Goal: Information Seeking & Learning: Learn about a topic

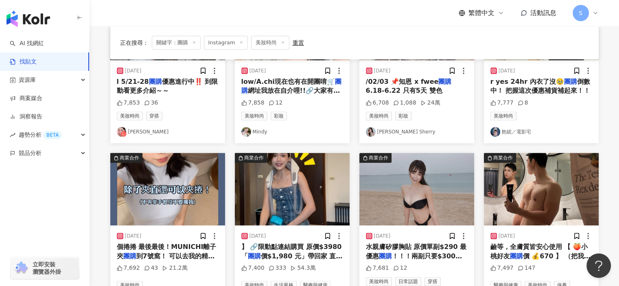
scroll to position [422, 0]
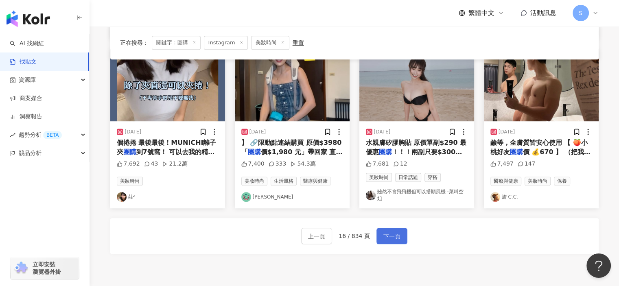
click at [391, 232] on span "下一頁" at bounding box center [392, 237] width 17 height 10
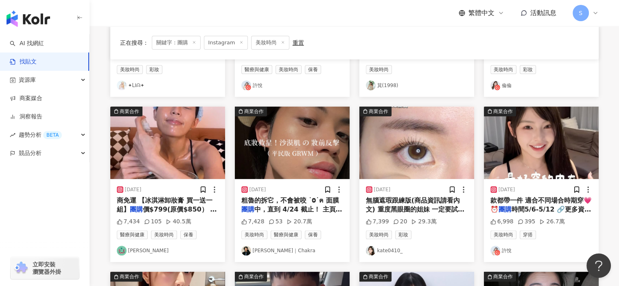
scroll to position [217, 0]
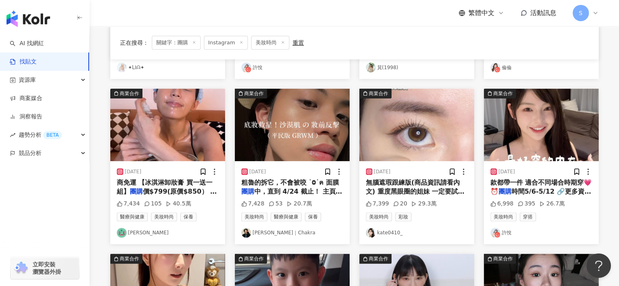
click at [428, 171] on div "2024/1/16" at bounding box center [417, 172] width 102 height 8
click at [438, 223] on div "美妝時尚 彩妝 kate0410_" at bounding box center [417, 225] width 102 height 25
click at [436, 207] on div "2024/1/16 無腦遮瑕跟練版(商品資訊請看內文) 重度黑眼圈的姐妹 一定要試試@jfy_tw 的遮瑕 又潤又遮瑕 同時還挺扒臉的!! 眼下不拔乾 遮三層…" at bounding box center [417, 202] width 115 height 83
click at [388, 231] on link "kate0410_" at bounding box center [417, 233] width 102 height 10
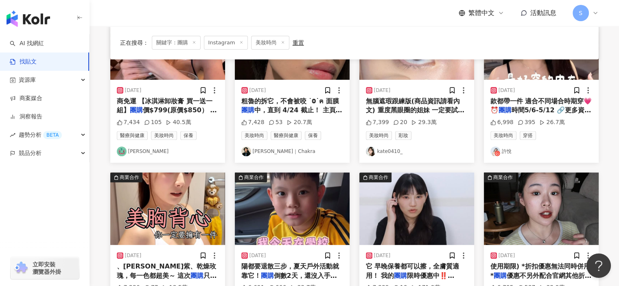
scroll to position [379, 0]
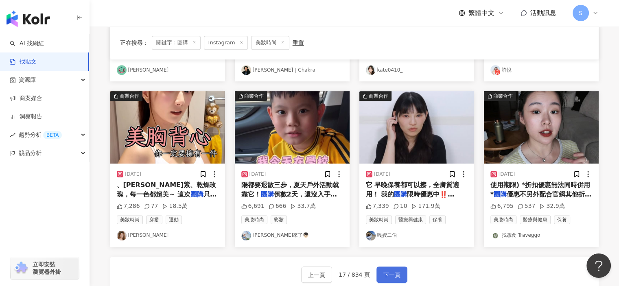
click at [394, 270] on span "下一頁" at bounding box center [392, 275] width 17 height 10
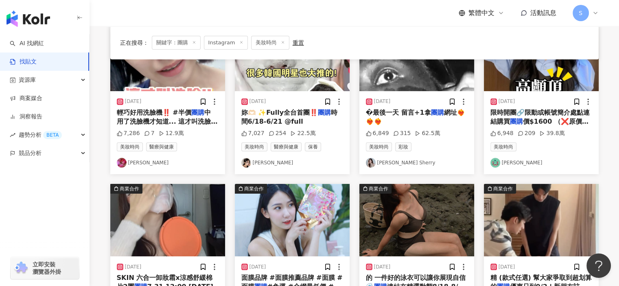
scroll to position [176, 0]
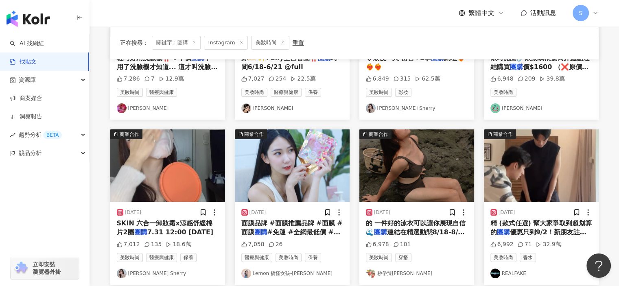
click at [200, 182] on img "button" at bounding box center [167, 165] width 115 height 72
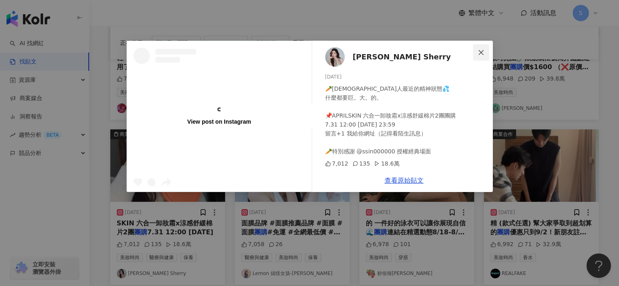
click at [482, 55] on span "Close" at bounding box center [481, 52] width 16 height 7
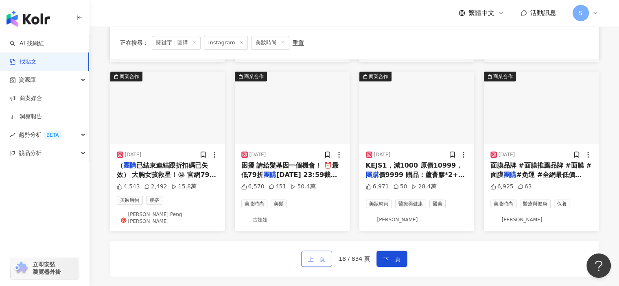
scroll to position [495, 0]
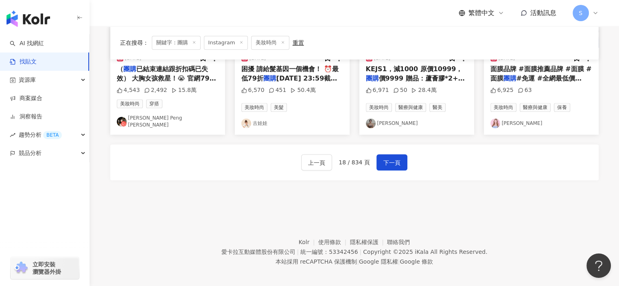
click at [406, 156] on div "上一頁 18 / 834 頁 下一頁" at bounding box center [354, 163] width 489 height 36
click at [396, 158] on span "下一頁" at bounding box center [392, 163] width 17 height 10
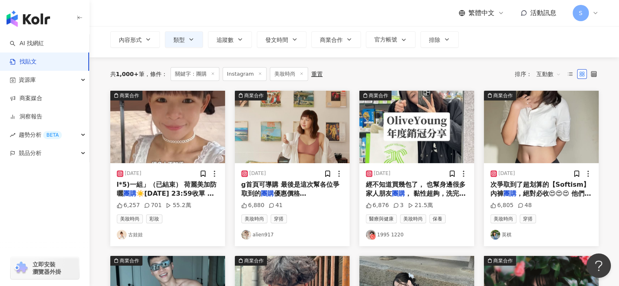
scroll to position [48, 0]
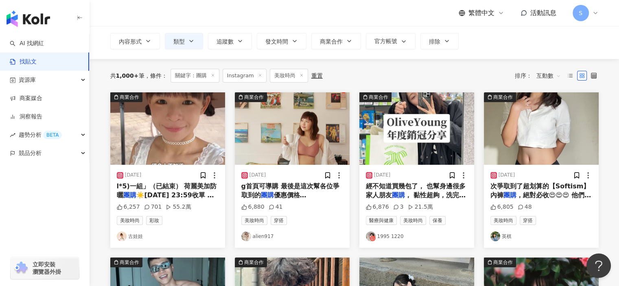
click at [192, 130] on img "button" at bounding box center [167, 128] width 115 height 72
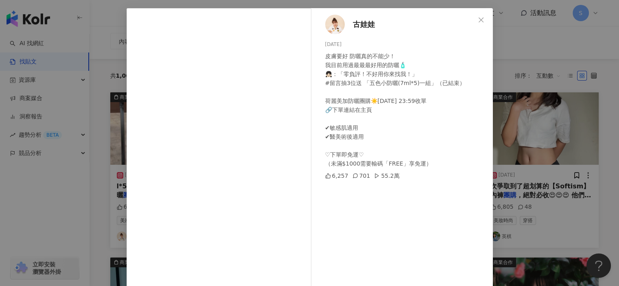
scroll to position [80, 0]
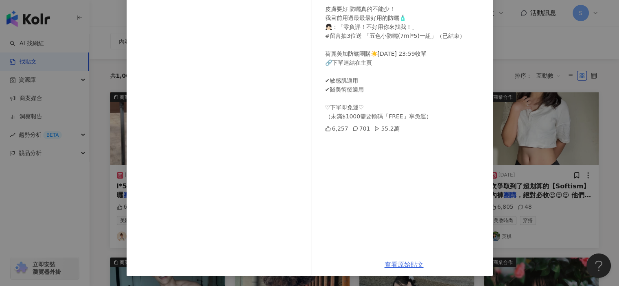
click at [403, 263] on link "查看原始貼文" at bounding box center [404, 265] width 39 height 8
click at [536, 83] on div "古娃娃 2025/6/24 皮膚要好 防曬真的不能少！ 我目前用過最最最好用的防曬🧴 👧🏻：「零負評！不好用你來找我！」 #留言抽3位送 「五色小防曬(7ml…" at bounding box center [309, 143] width 619 height 286
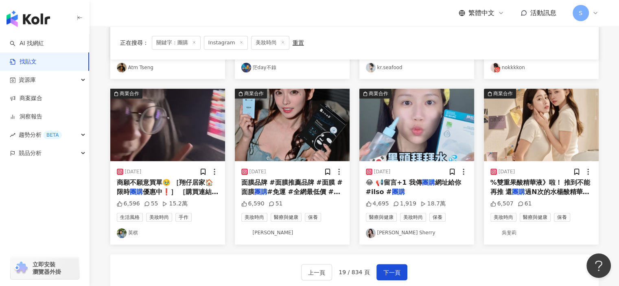
scroll to position [396, 0]
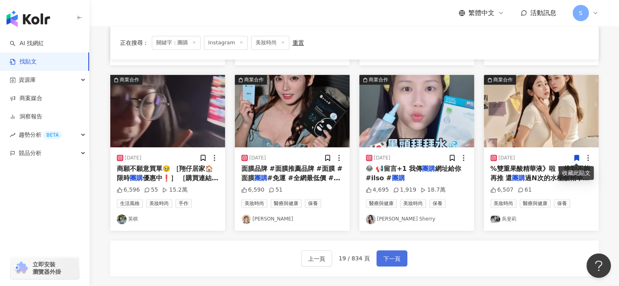
click at [396, 257] on span "下一頁" at bounding box center [392, 259] width 17 height 10
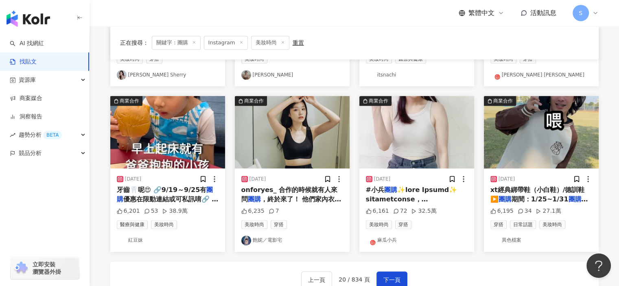
scroll to position [355, 0]
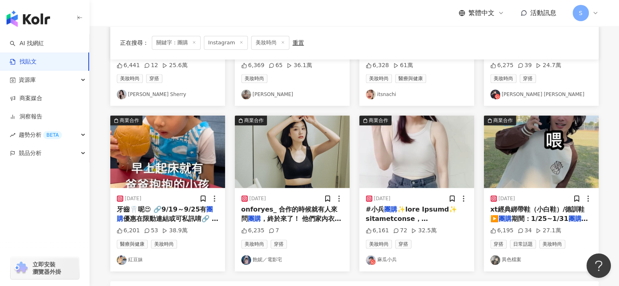
click at [425, 167] on img "button" at bounding box center [417, 152] width 115 height 72
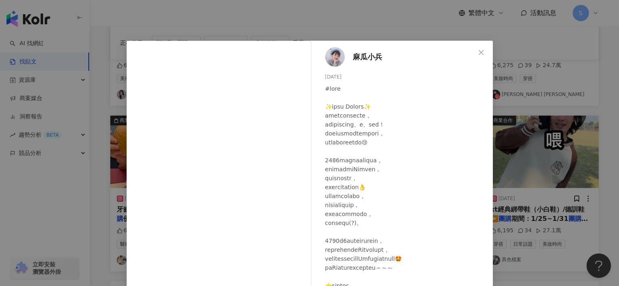
click at [542, 191] on div "麻瓜小兵 2024/8/21 6,161 72 32.5萬 查看原始貼文" at bounding box center [309, 143] width 619 height 286
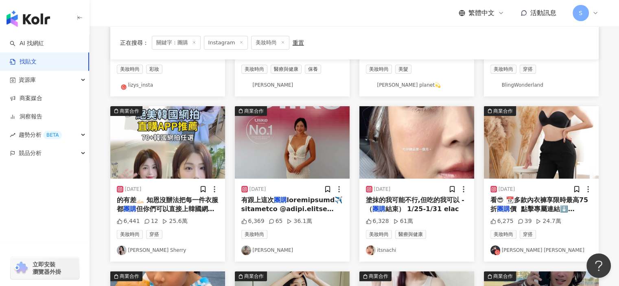
scroll to position [192, 0]
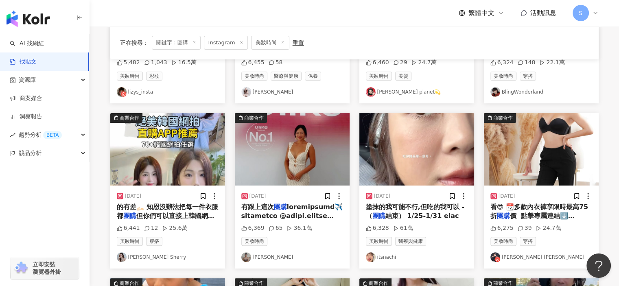
click at [438, 173] on img "button" at bounding box center [417, 149] width 115 height 72
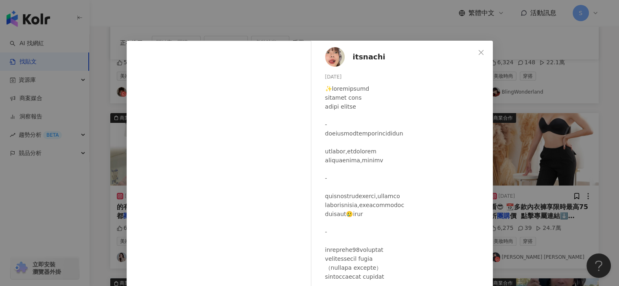
click at [521, 205] on div "itsnachi 2024/1/28 6,328 61萬 查看原始貼文" at bounding box center [309, 143] width 619 height 286
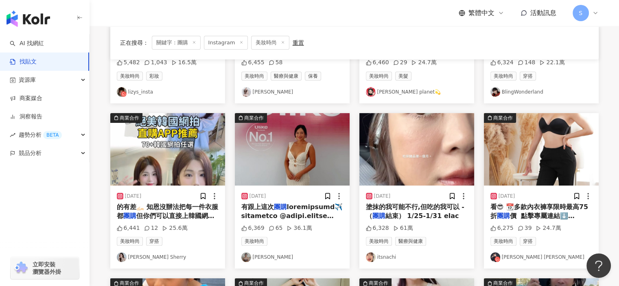
scroll to position [70, 0]
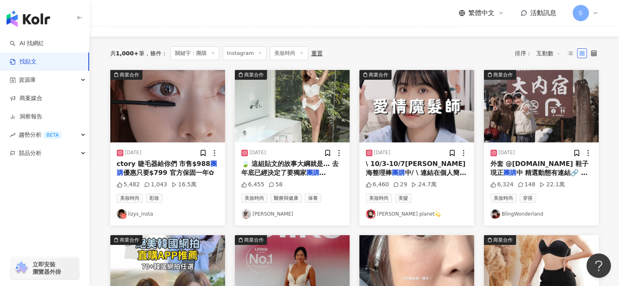
click at [189, 118] on img "button" at bounding box center [167, 106] width 115 height 72
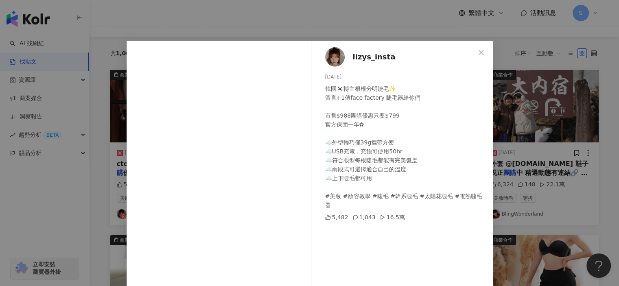
click at [511, 159] on div "lizys_insta 2025/1/16 韓國🇰🇷博主根根分明睫毛✨ 留言+1傳face factory 睫毛器給你們 市售$988團購優惠只要$799 官…" at bounding box center [309, 143] width 619 height 286
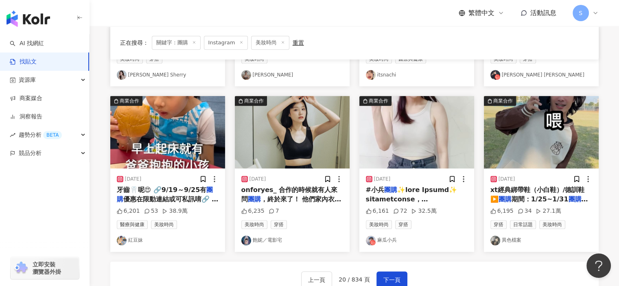
scroll to position [436, 0]
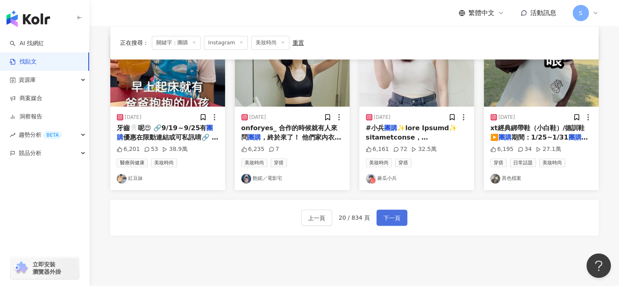
click at [399, 214] on button "下一頁" at bounding box center [392, 218] width 31 height 16
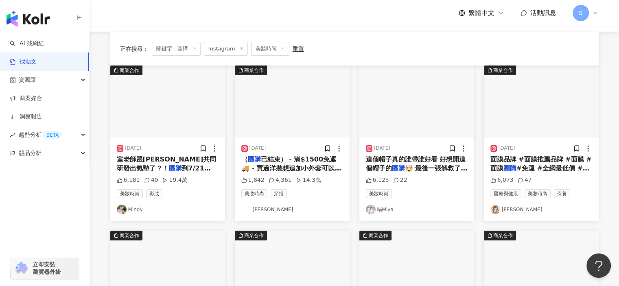
scroll to position [70, 0]
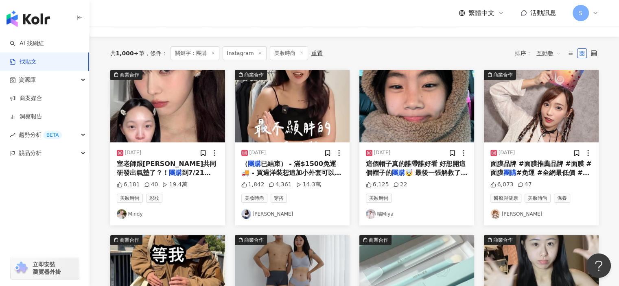
click at [313, 127] on img "button" at bounding box center [292, 106] width 115 height 72
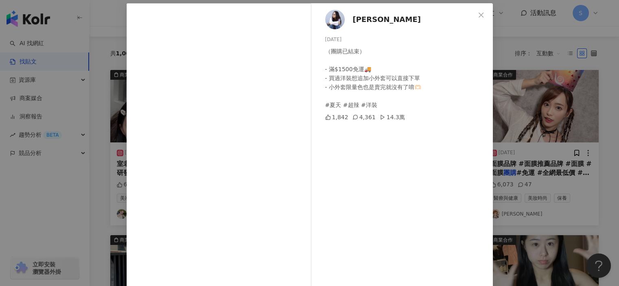
scroll to position [80, 0]
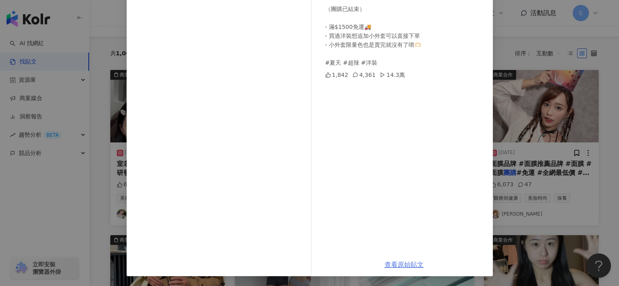
click at [414, 263] on link "查看原始貼文" at bounding box center [404, 265] width 39 height 8
click at [526, 75] on div "Anna欸娜 2025/6/3 （團購已結束） - 滿$1500免運🚚 - 買過洋裝想追加小外套可以直接下單 - 小外套限量色也是賣完就沒有了唷🫶🏻 #夏天 …" at bounding box center [309, 143] width 619 height 286
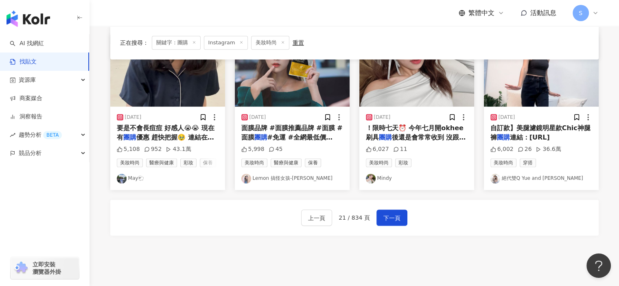
scroll to position [436, 0]
click at [390, 217] on span "下一頁" at bounding box center [392, 218] width 17 height 10
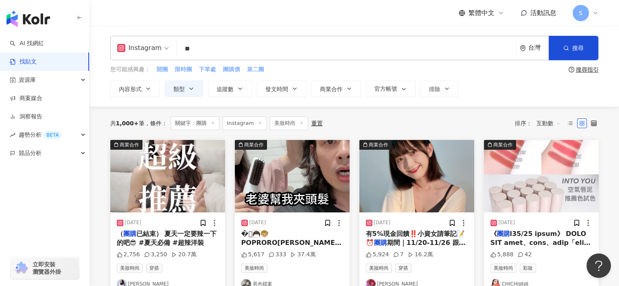
scroll to position [41, 0]
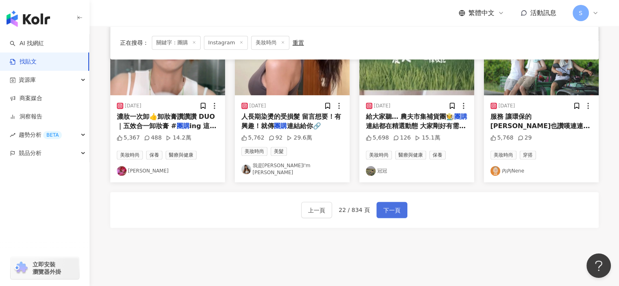
click at [397, 206] on span "下一頁" at bounding box center [392, 211] width 17 height 10
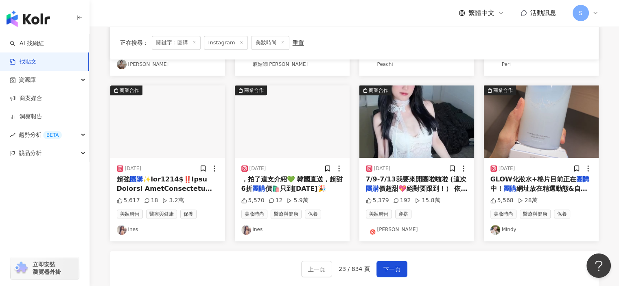
scroll to position [366, 0]
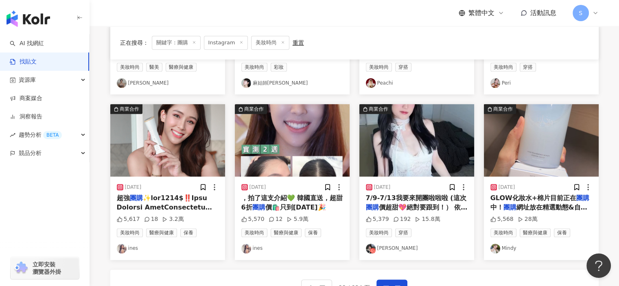
click at [340, 153] on img "button" at bounding box center [292, 140] width 115 height 72
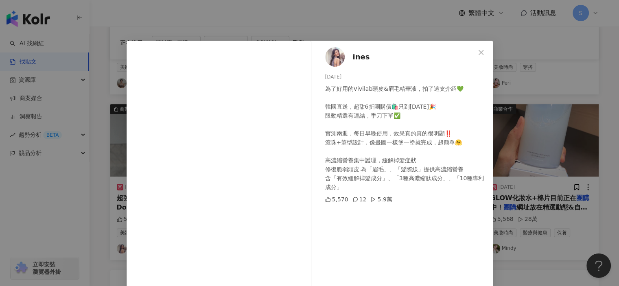
click at [535, 179] on div "ines 2023/10/25 為了好用的Vivilab頭皮&眉毛精華液，拍了這支介紹💚 韓國直送，超甜6折團購價🛍️只到2023/10/28🎉 限動精選有連…" at bounding box center [309, 143] width 619 height 286
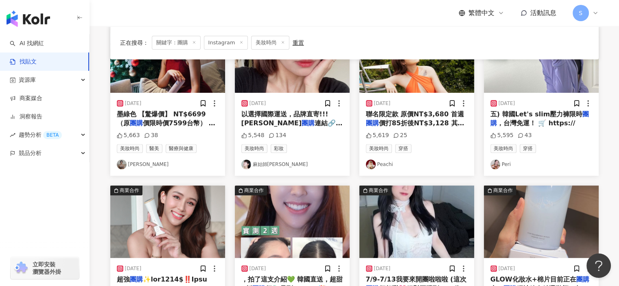
scroll to position [448, 0]
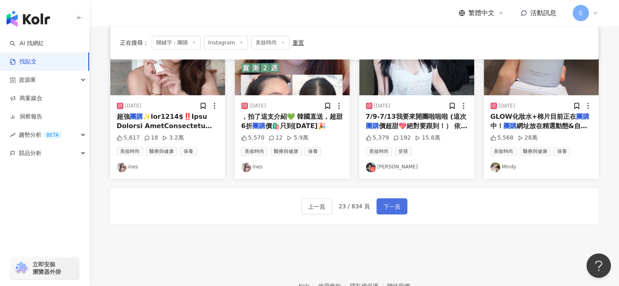
click at [390, 203] on span "下一頁" at bounding box center [392, 207] width 17 height 10
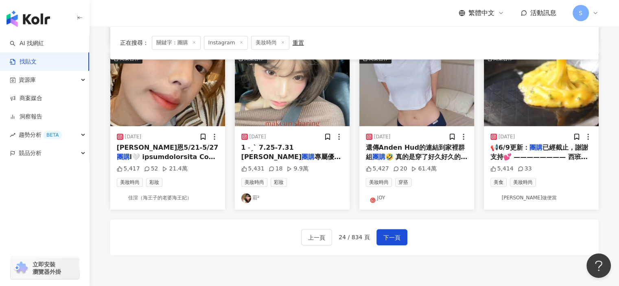
scroll to position [366, 0]
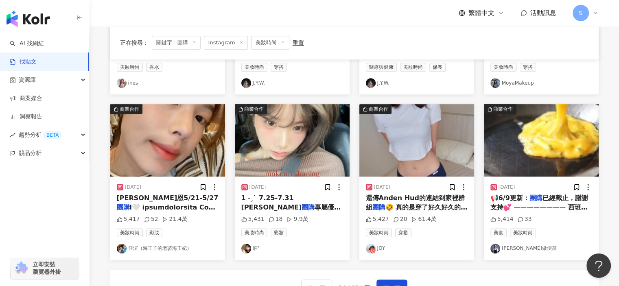
click at [436, 157] on img "button" at bounding box center [417, 140] width 115 height 72
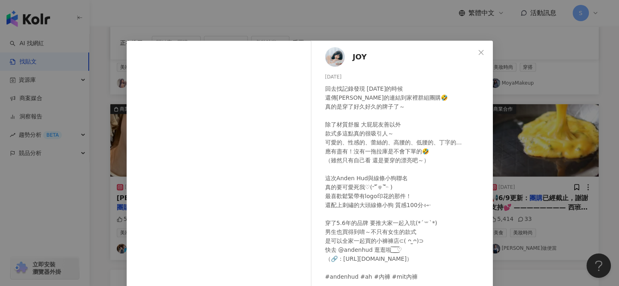
scroll to position [80, 0]
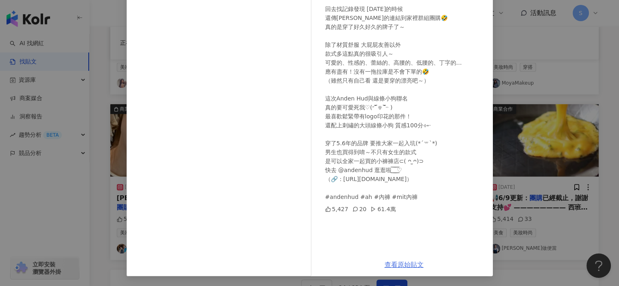
click at [401, 265] on link "查看原始貼文" at bounding box center [404, 265] width 39 height 8
click at [562, 88] on div "JOY 2025/8/13 回去找記錄發現 2020年的時候 還傳Anden Hud的連結到家裡群組團購🤣 真的是穿了好久好久的牌子了～ 除了材質舒服 大屁屁…" at bounding box center [309, 143] width 619 height 286
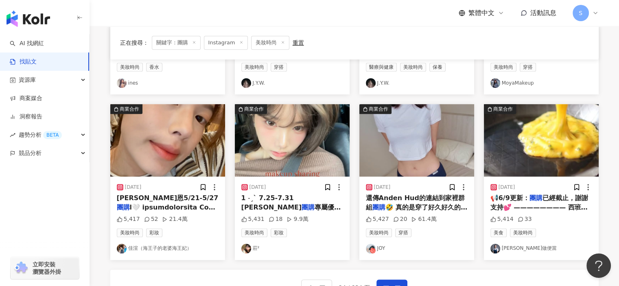
click at [171, 158] on img "button" at bounding box center [167, 140] width 115 height 72
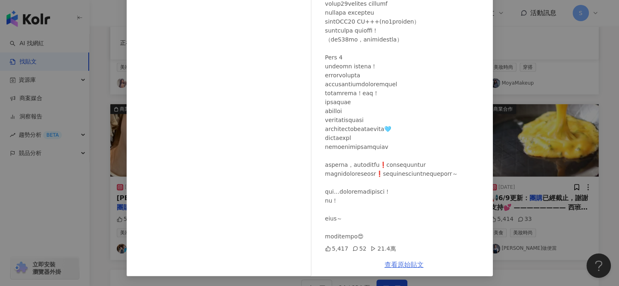
click at [411, 265] on link "查看原始貼文" at bounding box center [404, 265] width 39 height 8
click at [557, 119] on div "佳渲（海王子的老婆海王妃） 2024/5/24 5,417 52 21.4萬 查看原始貼文" at bounding box center [309, 143] width 619 height 286
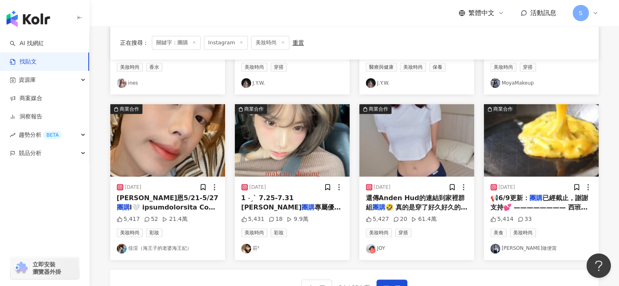
scroll to position [204, 0]
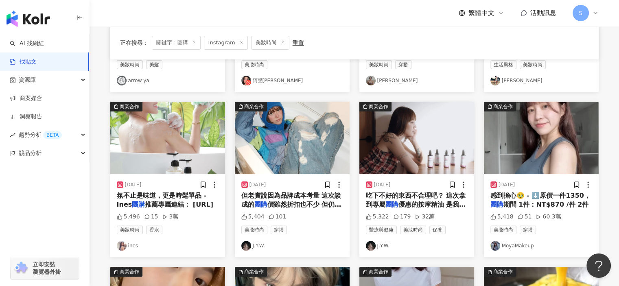
click at [430, 166] on img "button" at bounding box center [417, 138] width 115 height 72
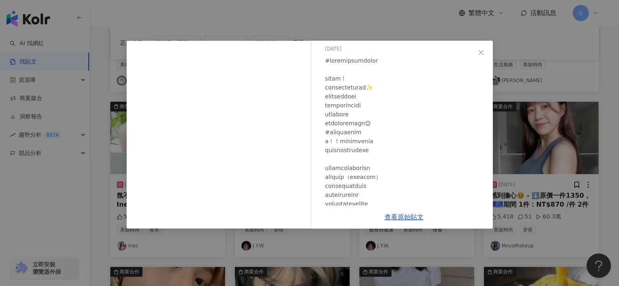
scroll to position [122, 0]
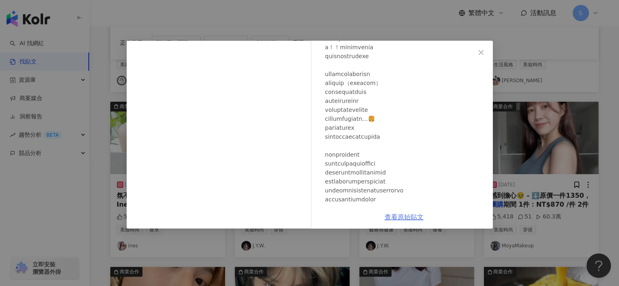
click at [410, 219] on link "查看原始貼文" at bounding box center [404, 217] width 39 height 8
click at [523, 73] on div "J.Y.W. 2023/10/1 5,322 179 32萬 查看原始貼文" at bounding box center [309, 143] width 619 height 286
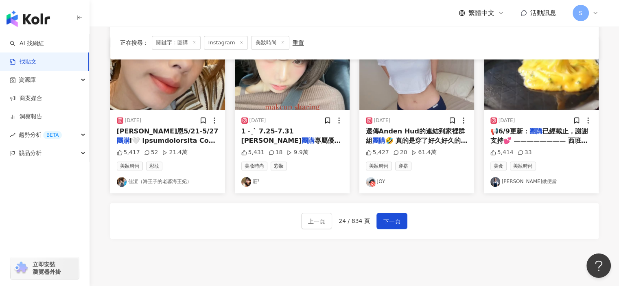
scroll to position [448, 0]
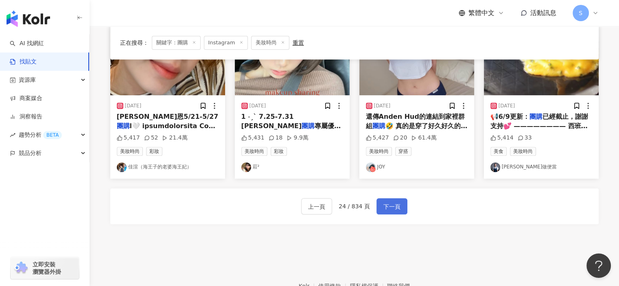
click at [394, 207] on span "下一頁" at bounding box center [392, 207] width 17 height 10
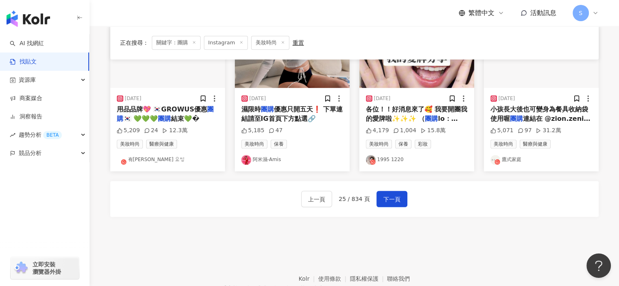
scroll to position [407, 0]
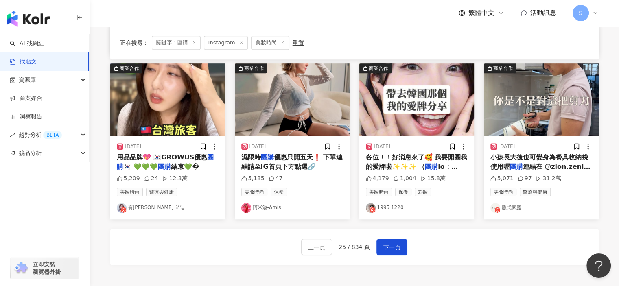
click at [410, 114] on img "button" at bounding box center [417, 100] width 115 height 72
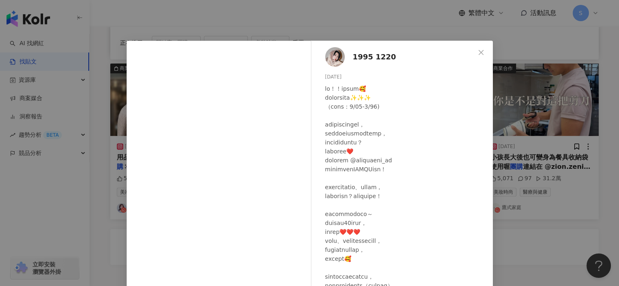
click at [549, 186] on div "1995 1220 2024/5/21 4,179 1,004 15.8萬 查看原始貼文" at bounding box center [309, 143] width 619 height 286
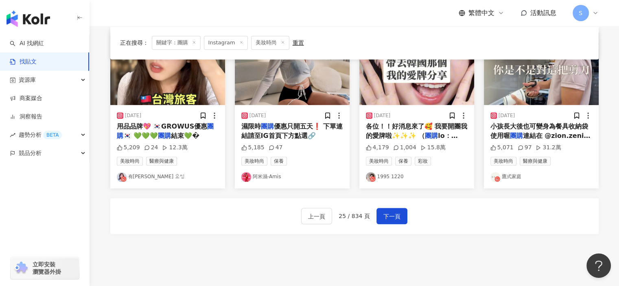
scroll to position [448, 0]
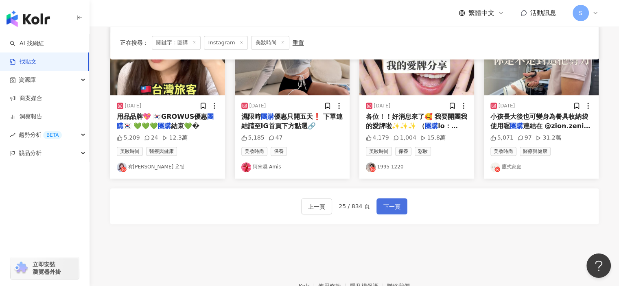
click at [394, 208] on span "下一頁" at bounding box center [392, 207] width 17 height 10
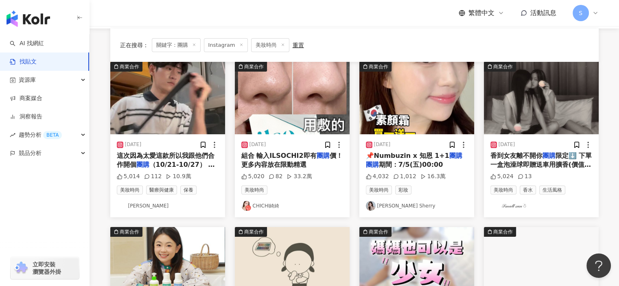
scroll to position [81, 0]
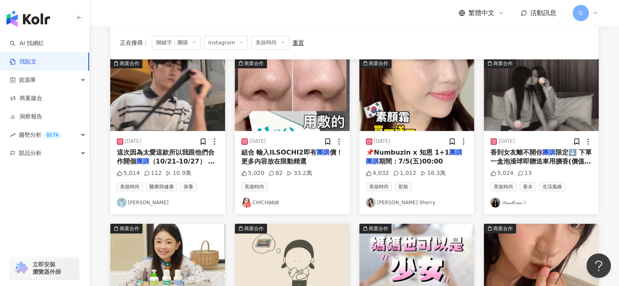
click at [186, 110] on img "button" at bounding box center [167, 95] width 115 height 72
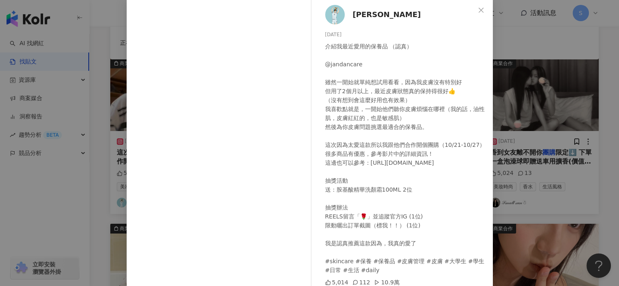
scroll to position [80, 0]
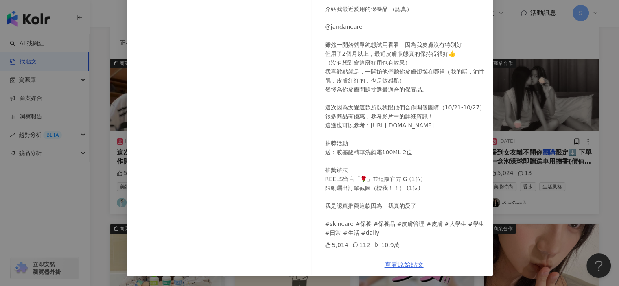
click at [403, 267] on link "查看原始貼文" at bounding box center [404, 265] width 39 height 8
click at [543, 107] on div "周秉志 2024/10/21 介紹我最近愛用的保養品 （認真） @jandancare 雖然一開始就單純想試用看看，因為我皮膚沒有特別好 但用了2個月以上，最…" at bounding box center [309, 143] width 619 height 286
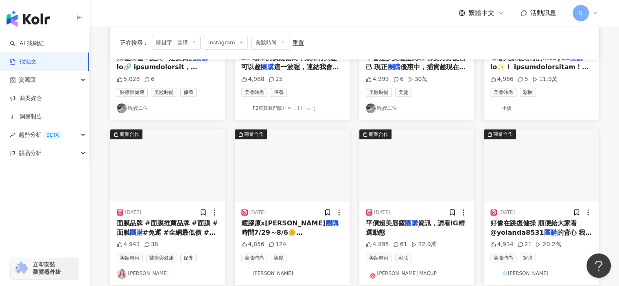
scroll to position [407, 0]
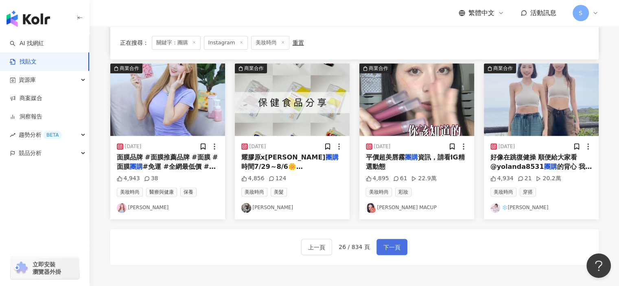
click at [395, 247] on span "下一頁" at bounding box center [392, 248] width 17 height 10
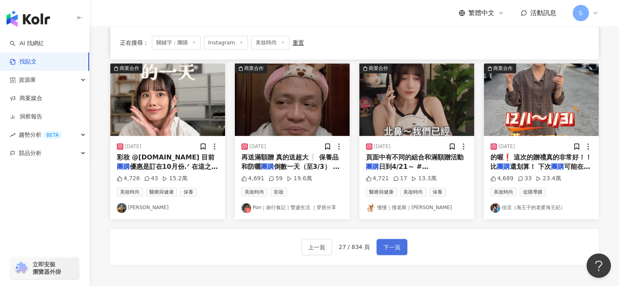
click at [384, 250] on span "下一頁" at bounding box center [392, 248] width 17 height 10
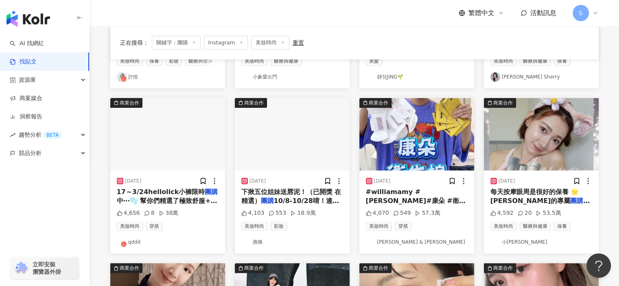
scroll to position [204, 0]
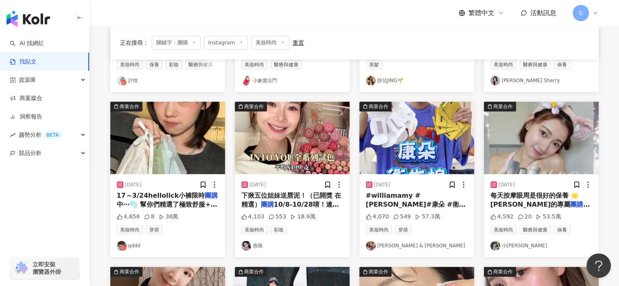
click at [195, 153] on img "button" at bounding box center [167, 138] width 115 height 72
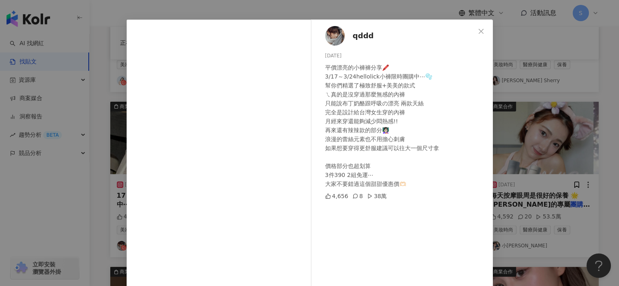
scroll to position [80, 0]
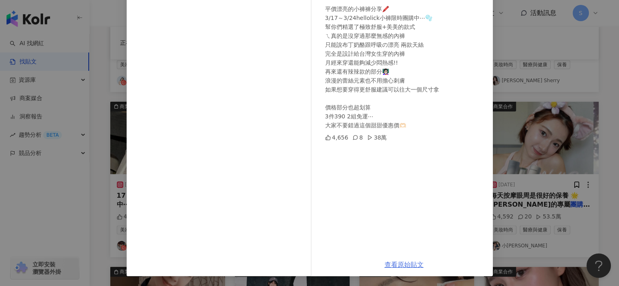
click at [411, 263] on link "查看原始貼文" at bounding box center [404, 265] width 39 height 8
click at [555, 88] on div "qddd 2025/3/19 平價漂亮的小褲褲分享🖍️ 3/17～3/24hellolick小褲限時團購中⋯🫧 幫你們精選了極致舒服+美美的款式 ㄟ真的是沒穿…" at bounding box center [309, 143] width 619 height 286
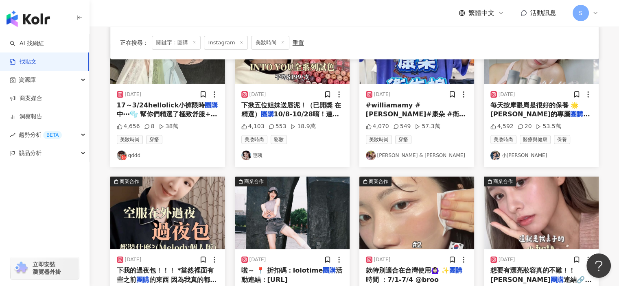
scroll to position [462, 0]
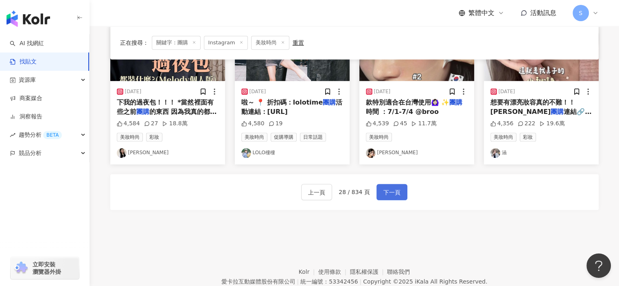
click at [399, 189] on button "下一頁" at bounding box center [392, 192] width 31 height 16
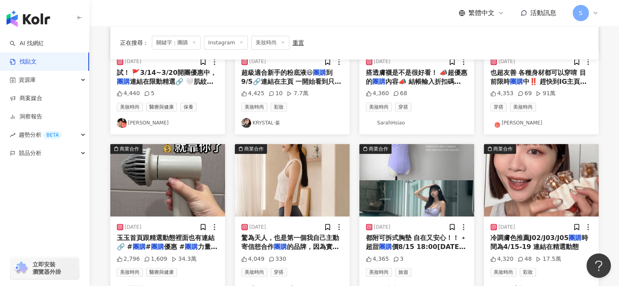
scroll to position [221, 0]
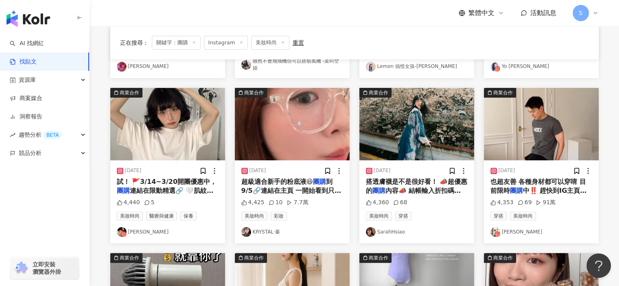
click at [301, 137] on img "button" at bounding box center [292, 124] width 115 height 72
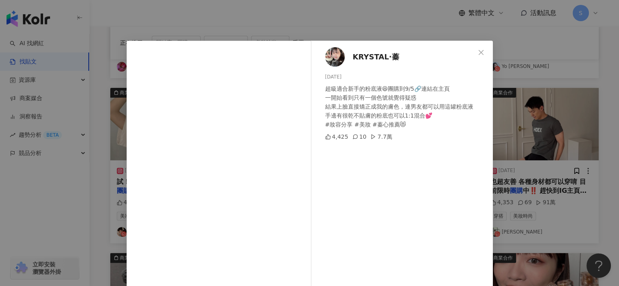
click at [538, 146] on div "KRYSTAL·蓁 2025/8/29 超級適合新手的粉底液😆團購到9/5🔗連結在主頁 一開始看到只有一個色號就覺得疑惑 結果上臉直接矯正成我的膚色，連男友都…" at bounding box center [309, 143] width 619 height 286
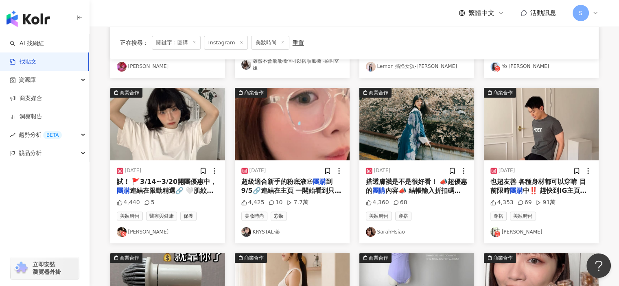
click at [301, 144] on img "button" at bounding box center [292, 124] width 115 height 72
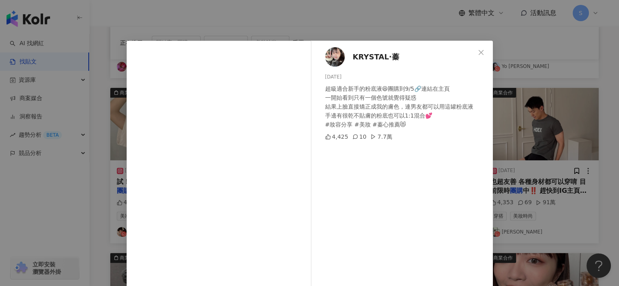
scroll to position [80, 0]
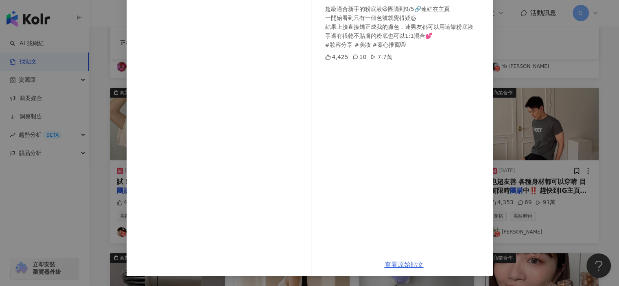
click at [402, 263] on link "查看原始貼文" at bounding box center [404, 265] width 39 height 8
click at [524, 75] on div "KRYSTAL·蓁 2025/8/29 超級適合新手的粉底液😆團購到9/5🔗連結在主頁 一開始看到只有一個色號就覺得疑惑 結果上臉直接矯正成我的膚色，連男友都…" at bounding box center [309, 143] width 619 height 286
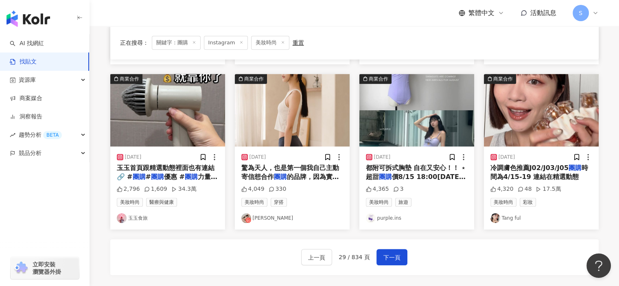
scroll to position [472, 0]
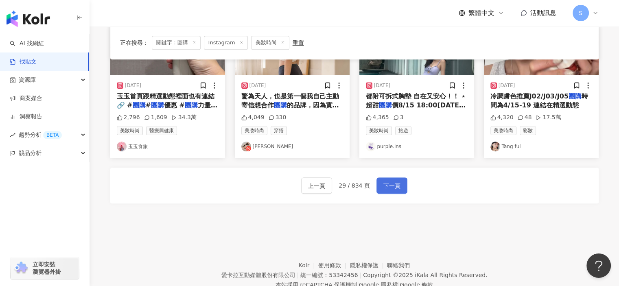
click at [392, 188] on span "下一頁" at bounding box center [392, 186] width 17 height 10
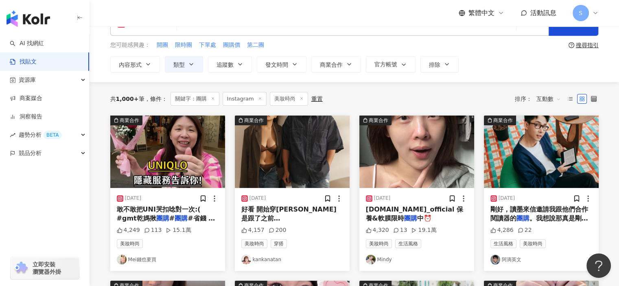
scroll to position [33, 0]
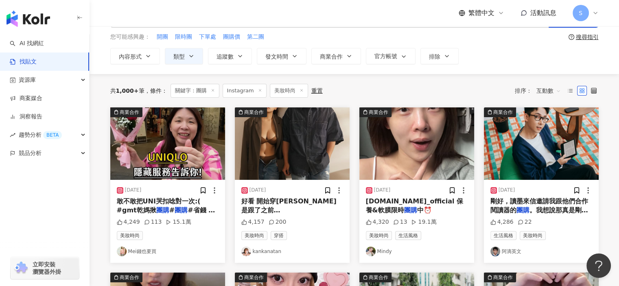
click at [412, 143] on img "button" at bounding box center [417, 143] width 115 height 72
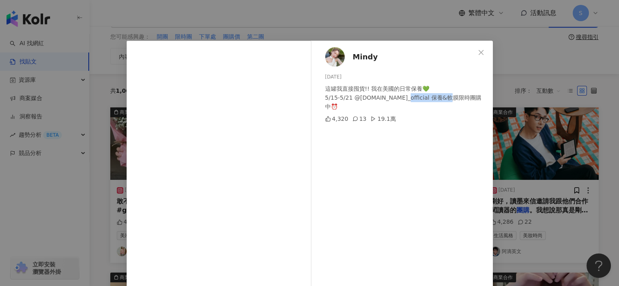
drag, startPoint x: 388, startPoint y: 97, endPoint x: 441, endPoint y: 99, distance: 53.4
click at [440, 99] on div "這罐我直接囤貨!! 我在美國的日常保養💚 5/15-5/21 @fluid.skin_official 保養&軟膜限時團購中⏰" at bounding box center [405, 97] width 161 height 27
click at [441, 99] on div "這罐我直接囤貨!! 我在美國的日常保養💚 5/15-5/21 @fluid.skin_official 保養&軟膜限時團購中⏰" at bounding box center [405, 97] width 161 height 27
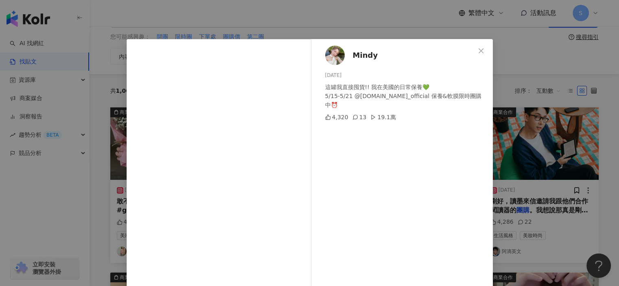
scroll to position [0, 0]
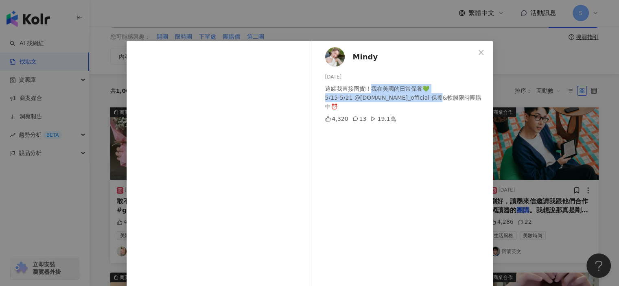
drag, startPoint x: 368, startPoint y: 89, endPoint x: 451, endPoint y: 100, distance: 83.8
click at [441, 99] on div "這罐我直接囤貨!! 我在美國的日常保養💚 5/15-5/21 @fluid.skin_official 保養&軟膜限時團購中⏰" at bounding box center [405, 97] width 161 height 27
click at [460, 100] on div "這罐我直接囤貨!! 我在美國的日常保養💚 5/15-5/21 @fluid.skin_official 保養&軟膜限時團購中⏰" at bounding box center [405, 97] width 161 height 27
click at [533, 95] on div "Mindy 2025/5/17 這罐我直接囤貨!! 我在美國的日常保養💚 5/15-5/21 @fluid.skin_official 保養&軟膜限時團購中⏰…" at bounding box center [309, 143] width 619 height 286
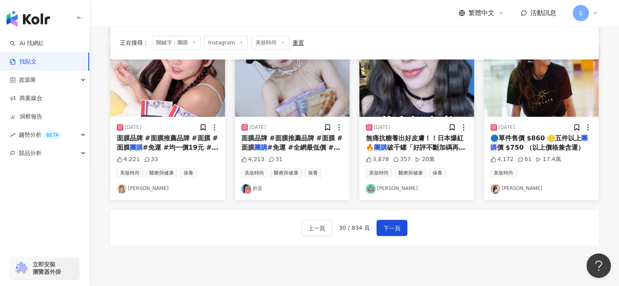
scroll to position [495, 0]
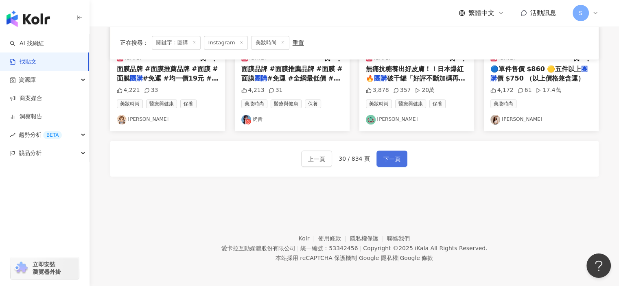
click at [392, 155] on span "下一頁" at bounding box center [392, 159] width 17 height 10
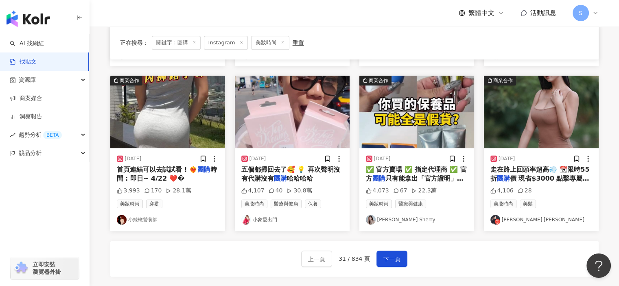
scroll to position [403, 0]
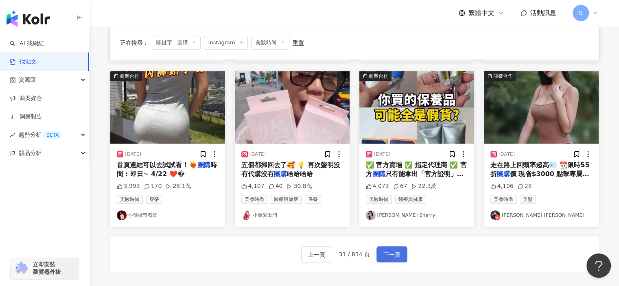
click at [392, 248] on button "下一頁" at bounding box center [392, 254] width 31 height 16
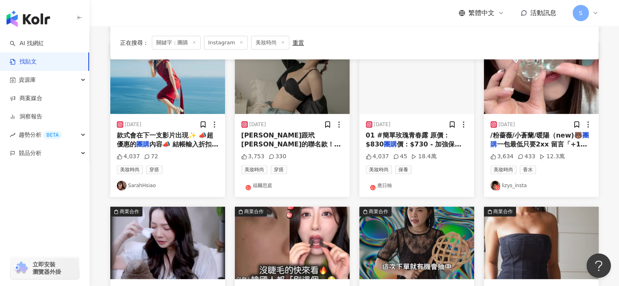
scroll to position [196, 0]
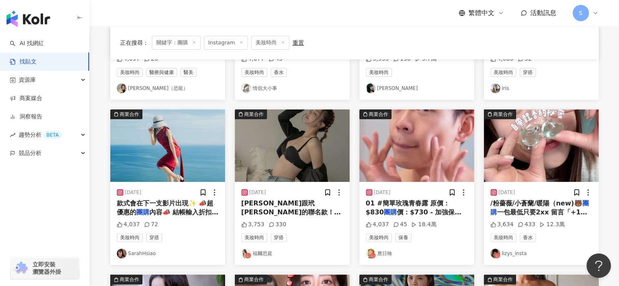
click at [428, 178] on img "button" at bounding box center [417, 146] width 115 height 72
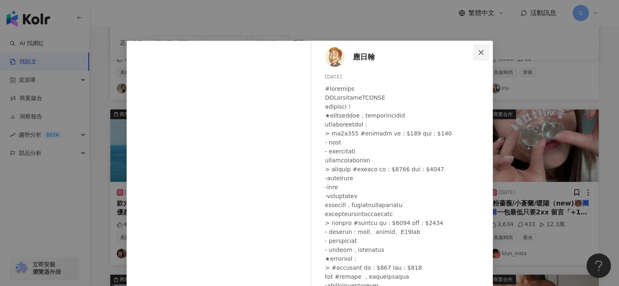
click at [478, 50] on icon "close" at bounding box center [481, 52] width 7 height 7
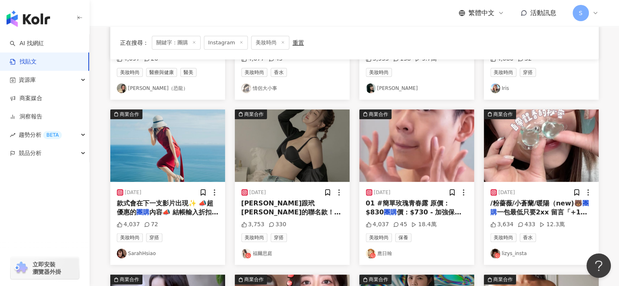
click at [551, 154] on img "button" at bounding box center [541, 146] width 115 height 72
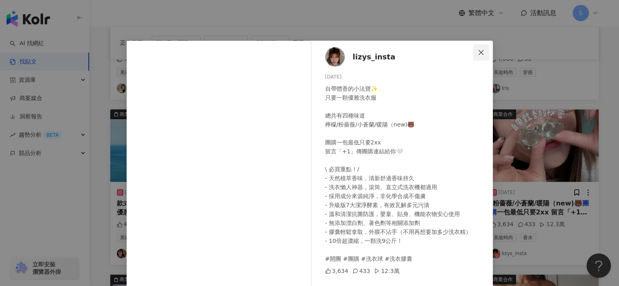
click at [480, 53] on icon "close" at bounding box center [481, 52] width 7 height 7
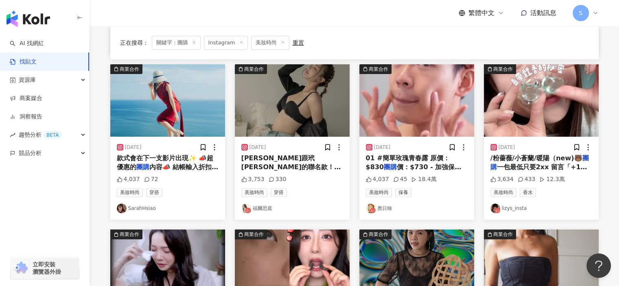
scroll to position [274, 0]
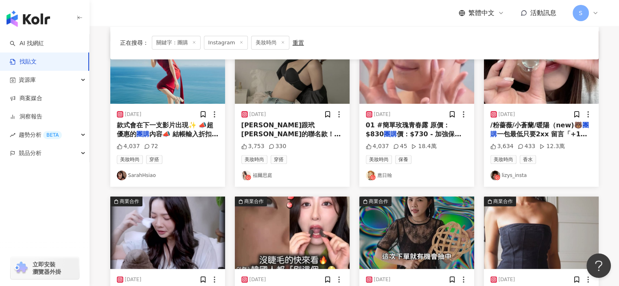
click at [548, 112] on div "2024/9/18" at bounding box center [542, 114] width 102 height 8
click at [551, 91] on img "button" at bounding box center [541, 67] width 115 height 72
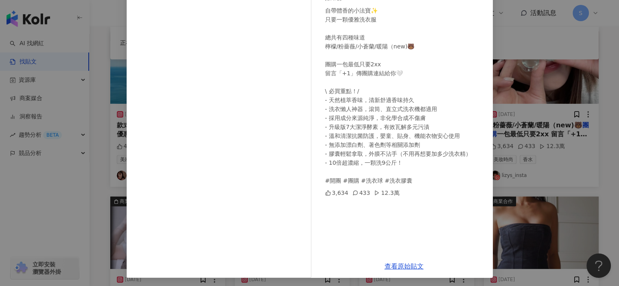
scroll to position [80, 0]
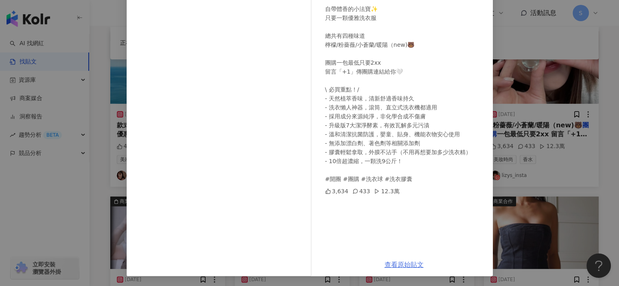
click at [401, 263] on link "查看原始貼文" at bounding box center [404, 265] width 39 height 8
click at [515, 185] on div "lizys_insta 2024/9/18 自帶體香的小法寶✨ 只要一顆優雅洗衣服 總共有四種味道 檸檬/粉薔薇/小蒼蘭/暖陽（new)🐻 團購一包最低只要2…" at bounding box center [309, 143] width 619 height 286
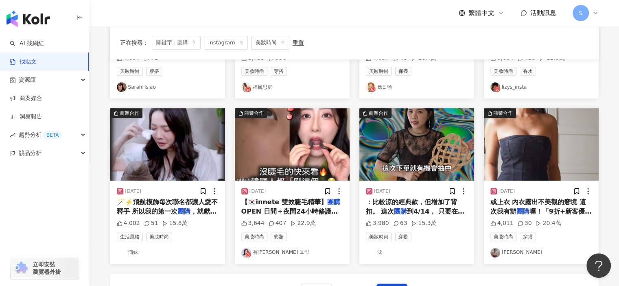
scroll to position [478, 0]
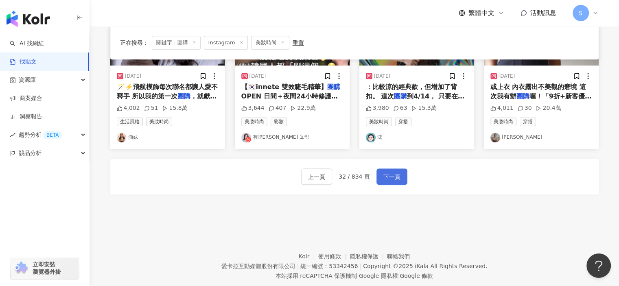
click at [392, 174] on span "下一頁" at bounding box center [392, 177] width 17 height 10
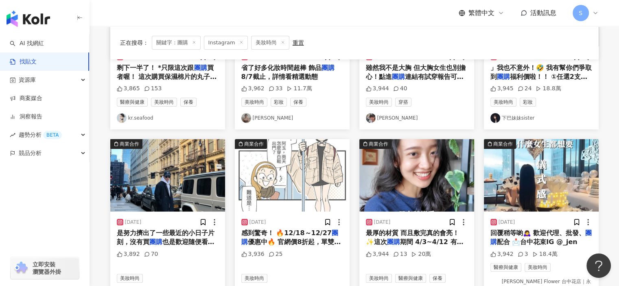
scroll to position [163, 0]
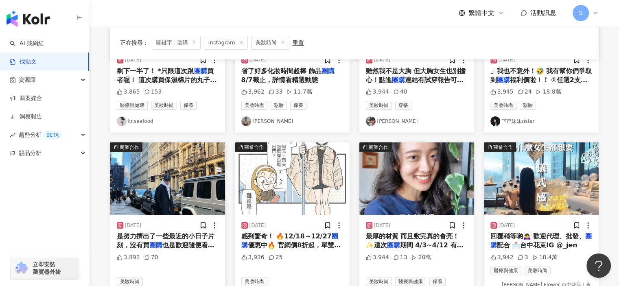
click at [432, 197] on img "button" at bounding box center [417, 179] width 115 height 72
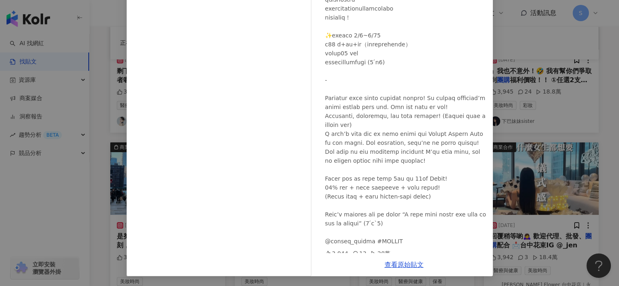
scroll to position [95, 0]
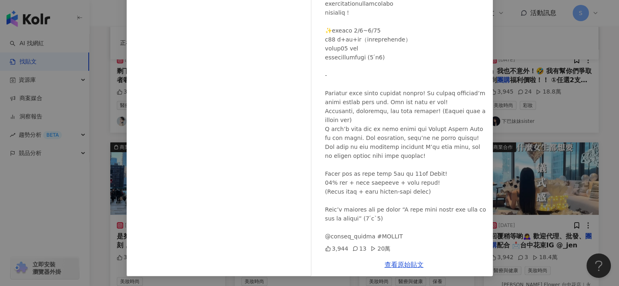
click at [522, 184] on div "SUFULAY 2025/4/3 3,944 13 20萬 查看原始貼文" at bounding box center [309, 143] width 619 height 286
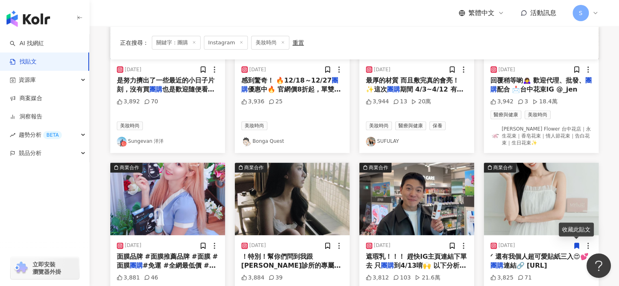
scroll to position [396, 0]
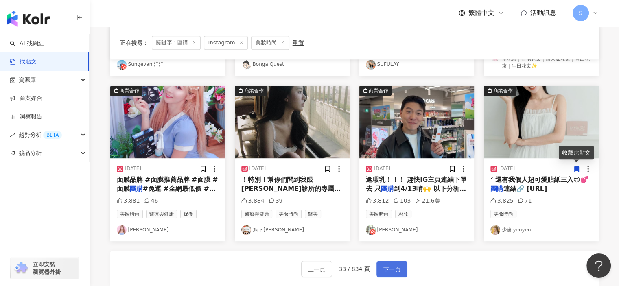
click at [393, 266] on span "下一頁" at bounding box center [392, 270] width 17 height 10
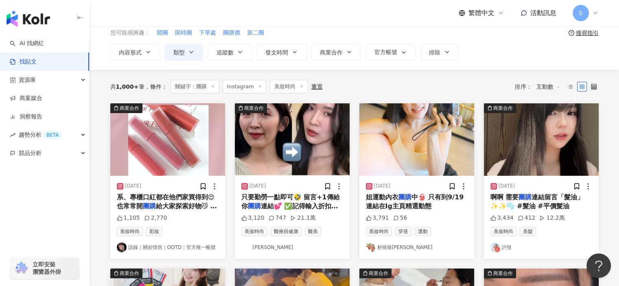
scroll to position [23, 0]
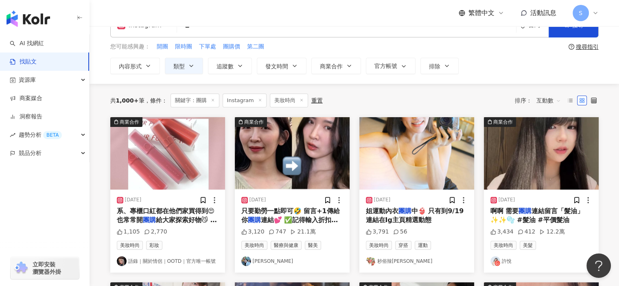
click at [300, 179] on img "button" at bounding box center [292, 153] width 115 height 72
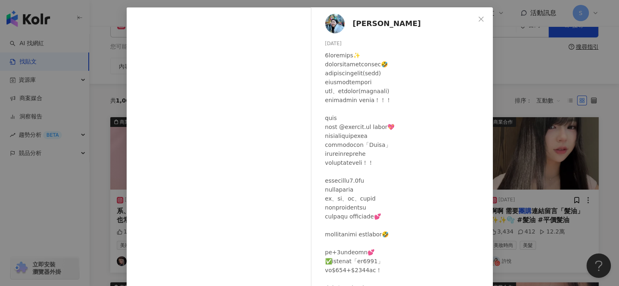
scroll to position [80, 0]
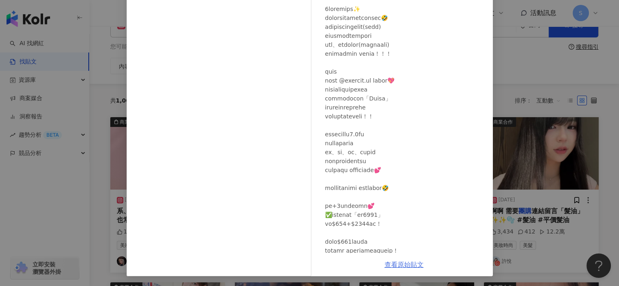
click at [407, 263] on link "查看原始貼文" at bounding box center [404, 265] width 39 height 8
click at [541, 76] on div "Uj李李🤓 2025/4/22 3,120 747 21.1萬 查看原始貼文" at bounding box center [309, 143] width 619 height 286
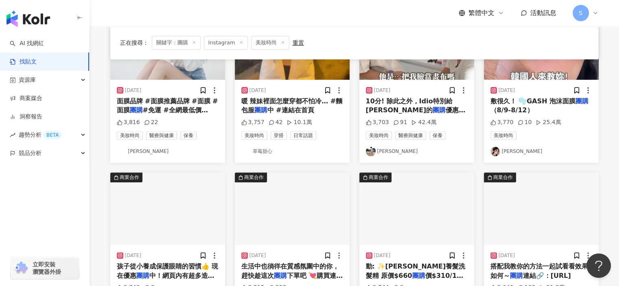
scroll to position [389, 0]
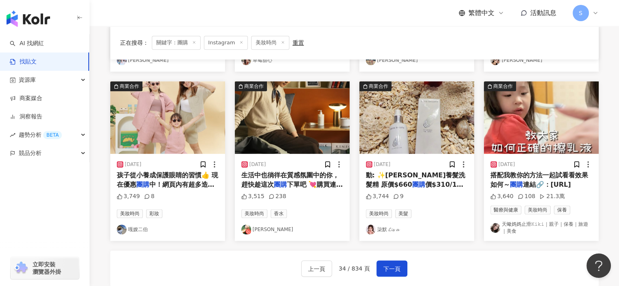
click at [411, 190] on span "價$580/2" at bounding box center [395, 194] width 32 height 8
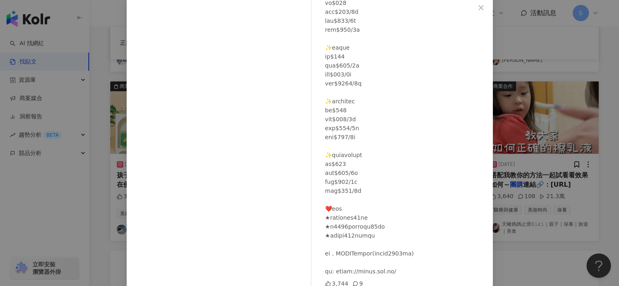
scroll to position [80, 0]
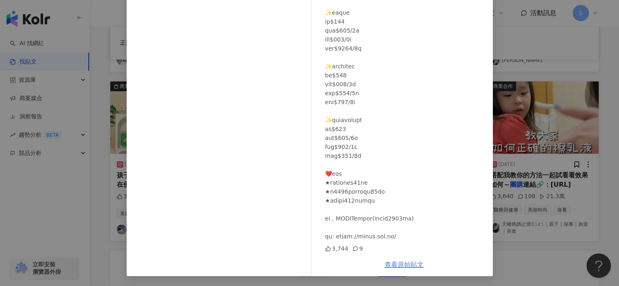
click at [410, 262] on link "查看原始貼文" at bounding box center [404, 265] width 39 height 8
click at [531, 153] on div "柒默 𝓛𝓲𝓼 𝓪 2023/12/26 3,744 9 查看原始貼文" at bounding box center [309, 143] width 619 height 286
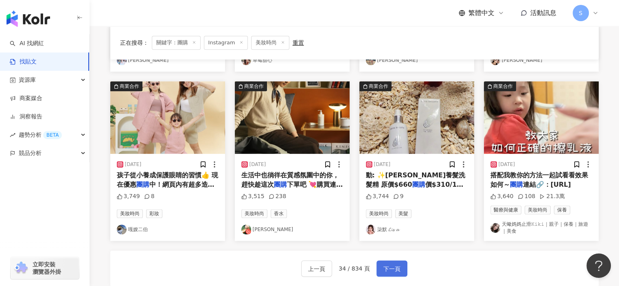
click at [384, 264] on span "下一頁" at bounding box center [392, 269] width 17 height 10
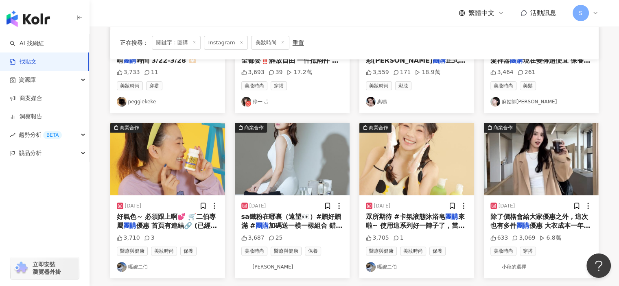
scroll to position [182, 0]
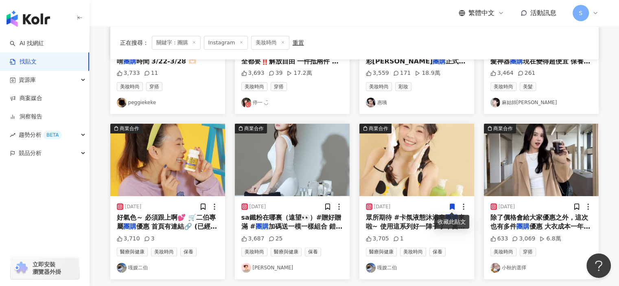
click at [560, 187] on img "button" at bounding box center [541, 160] width 115 height 72
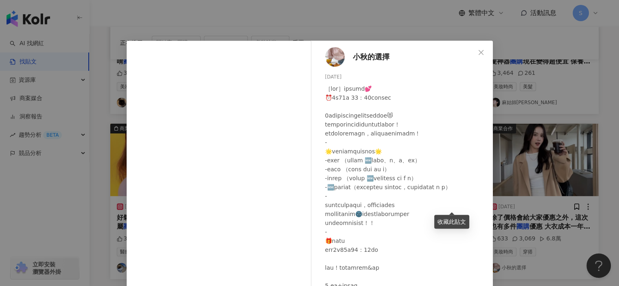
click at [533, 104] on div "小秋的選擇 2025/8/20 633 3,069 6.8萬 查看原始貼文" at bounding box center [309, 143] width 619 height 286
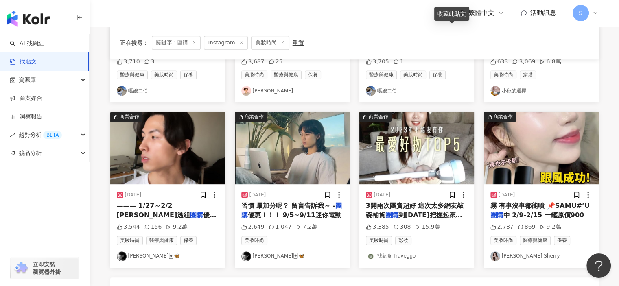
scroll to position [397, 0]
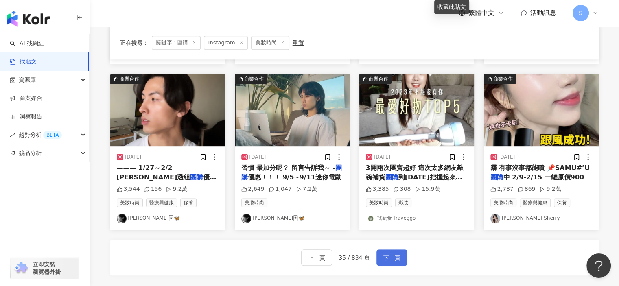
click at [393, 250] on button "下一頁" at bounding box center [392, 258] width 31 height 16
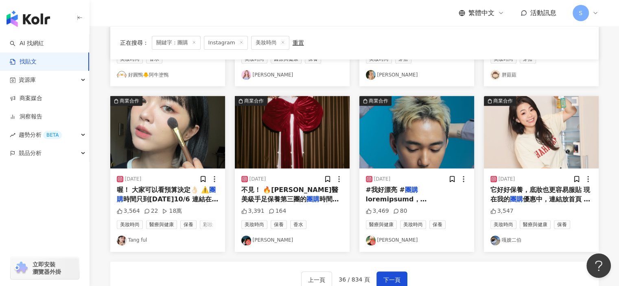
scroll to position [389, 0]
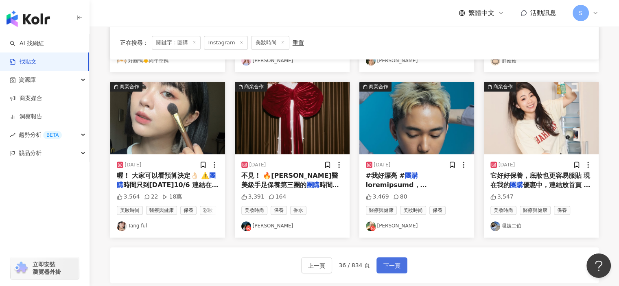
click at [389, 263] on span "下一頁" at bounding box center [392, 266] width 17 height 10
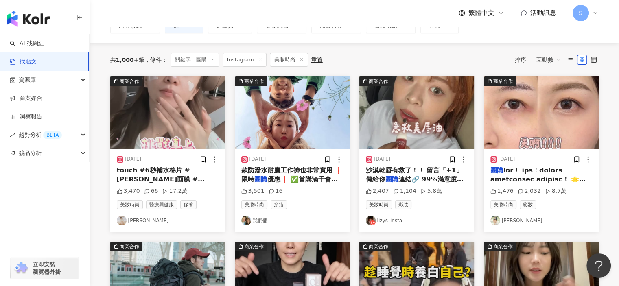
scroll to position [63, 0]
click at [565, 118] on img "button" at bounding box center [541, 113] width 115 height 72
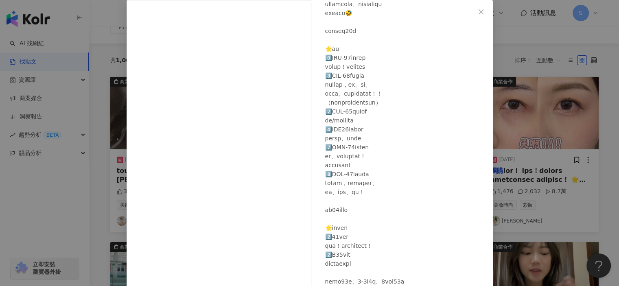
scroll to position [175, 0]
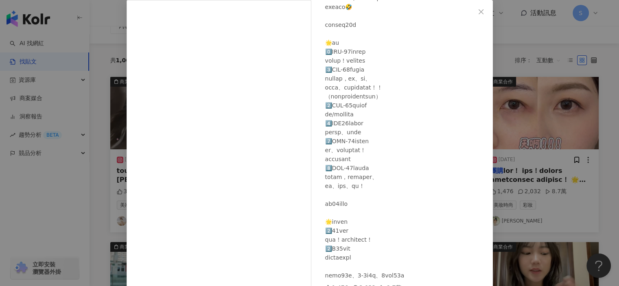
click at [512, 76] on div "陳語瑄 2025/5/17 1,476 2,032 8.7萬 查看原始貼文" at bounding box center [309, 143] width 619 height 286
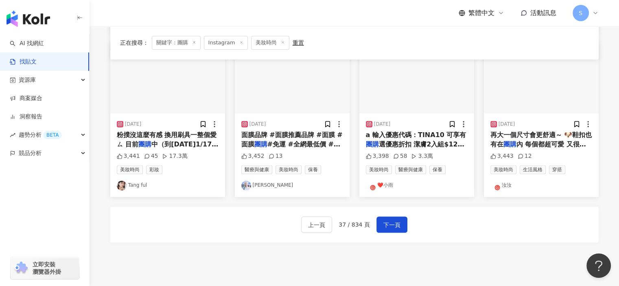
scroll to position [495, 0]
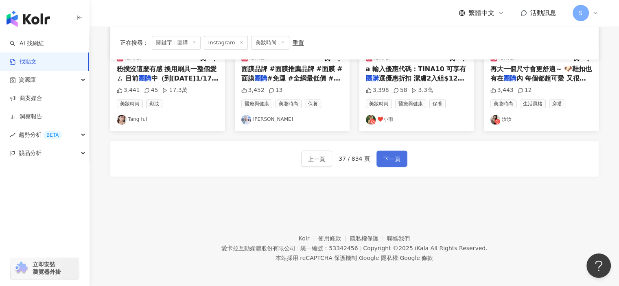
click at [392, 154] on span "下一頁" at bounding box center [392, 159] width 17 height 10
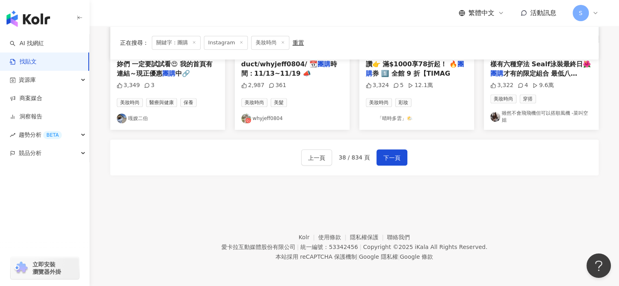
scroll to position [500, 0]
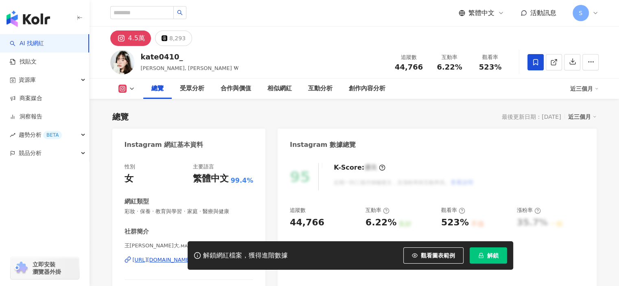
scroll to position [122, 0]
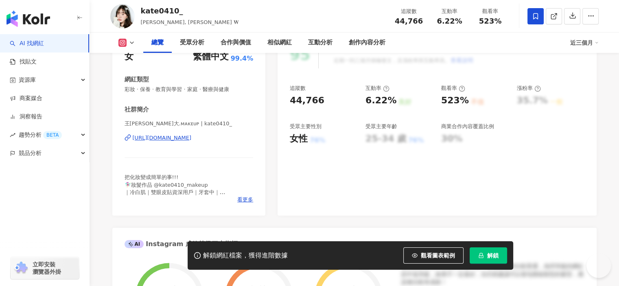
click at [192, 136] on div "[URL][DOMAIN_NAME]" at bounding box center [162, 137] width 59 height 7
